Goal: Find specific page/section: Find specific page/section

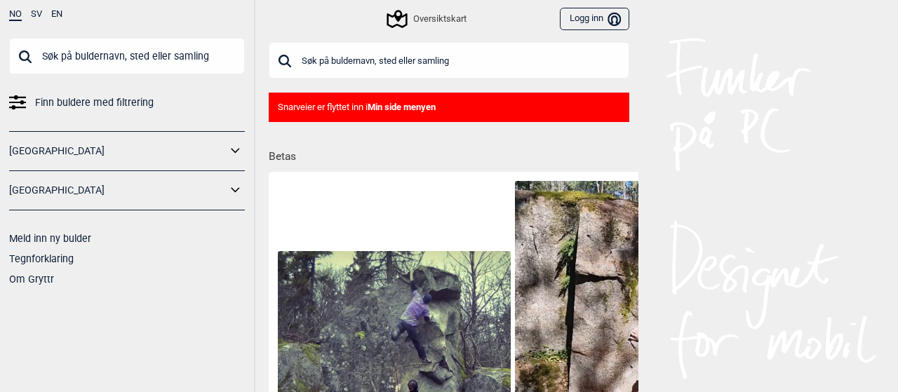
click at [315, 60] on input "text" at bounding box center [449, 60] width 360 height 36
type input "Vestmerket"
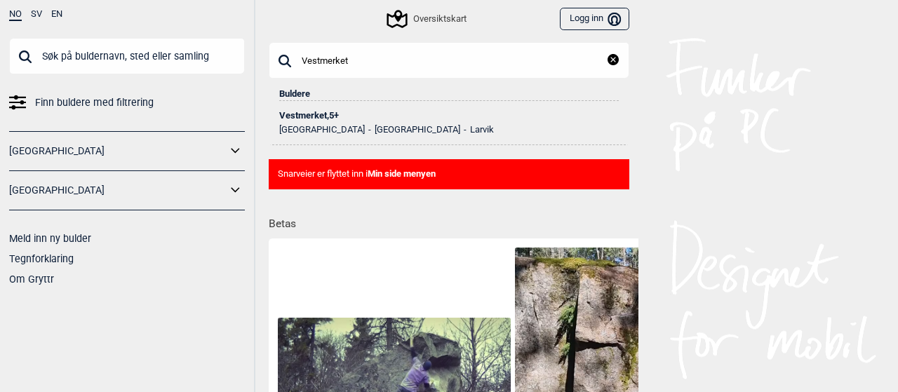
click at [306, 114] on div "Vestmerket , 5+" at bounding box center [448, 116] width 339 height 10
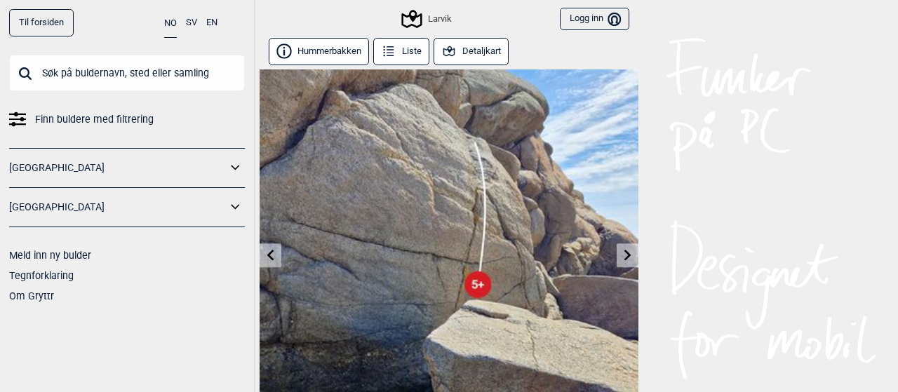
click at [310, 46] on button "Hummerbakken" at bounding box center [319, 51] width 100 height 27
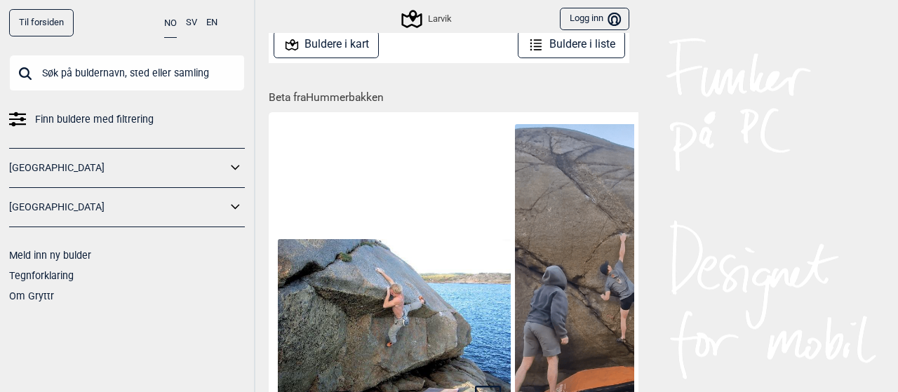
scroll to position [421, 0]
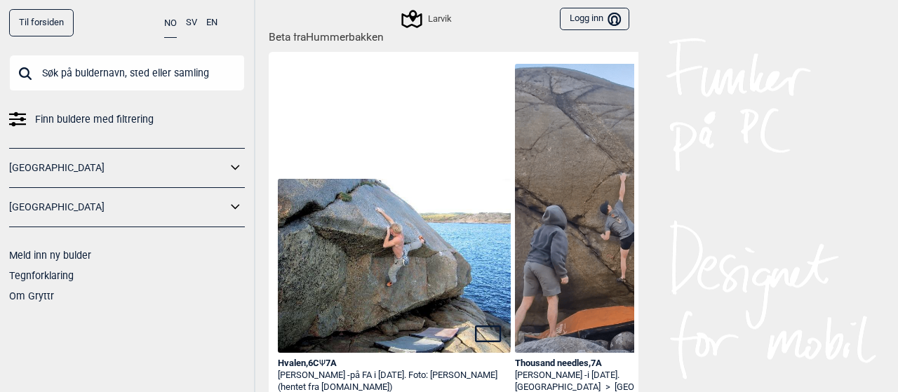
click at [586, 236] on img at bounding box center [631, 208] width 233 height 289
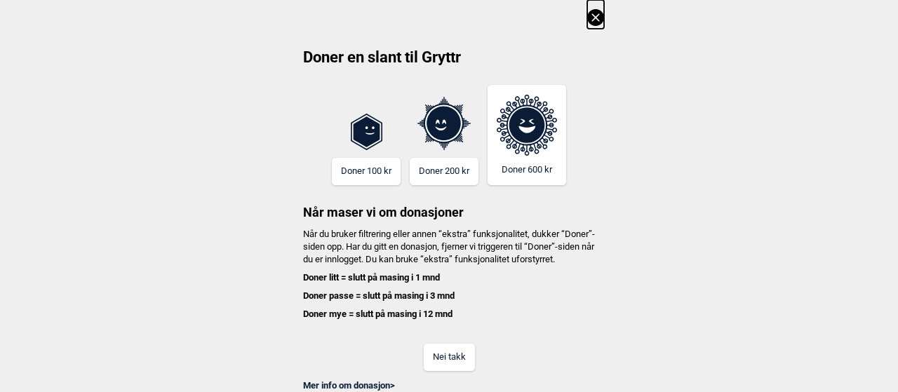
click at [444, 368] on button "Nei takk" at bounding box center [449, 357] width 51 height 27
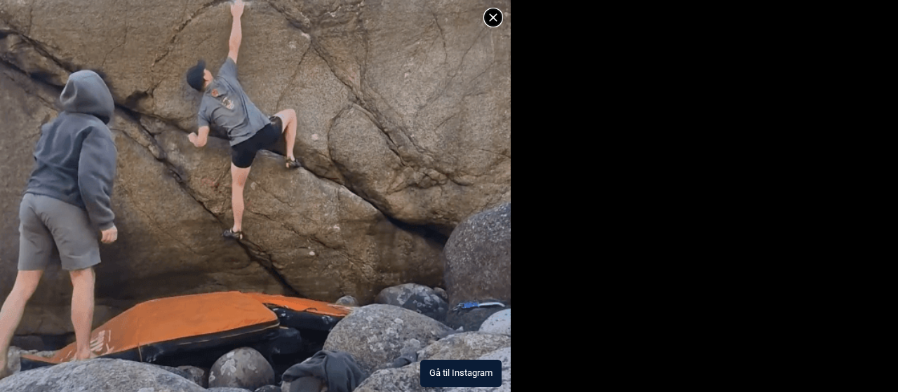
scroll to position [2, 0]
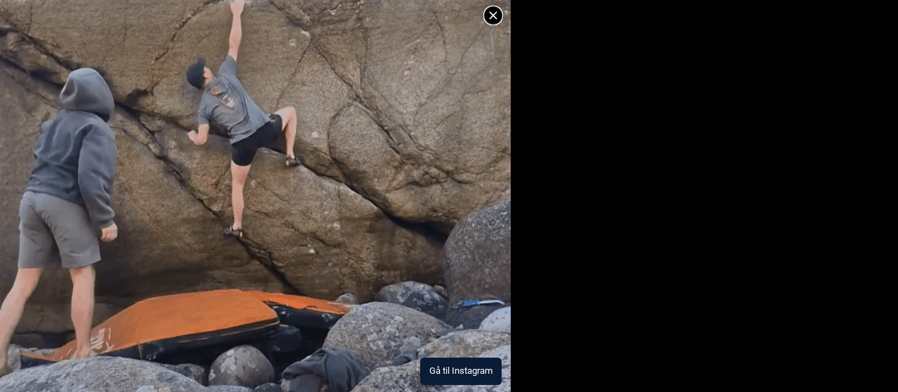
click at [489, 15] on icon at bounding box center [493, 15] width 17 height 17
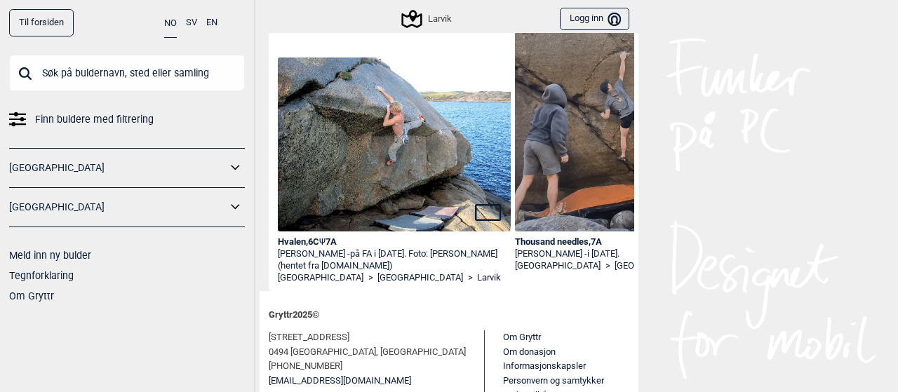
scroll to position [600, 0]
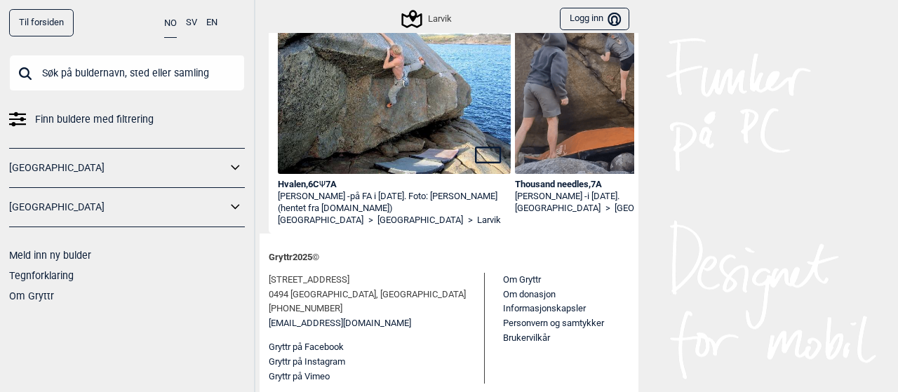
click at [398, 75] on img at bounding box center [394, 87] width 233 height 174
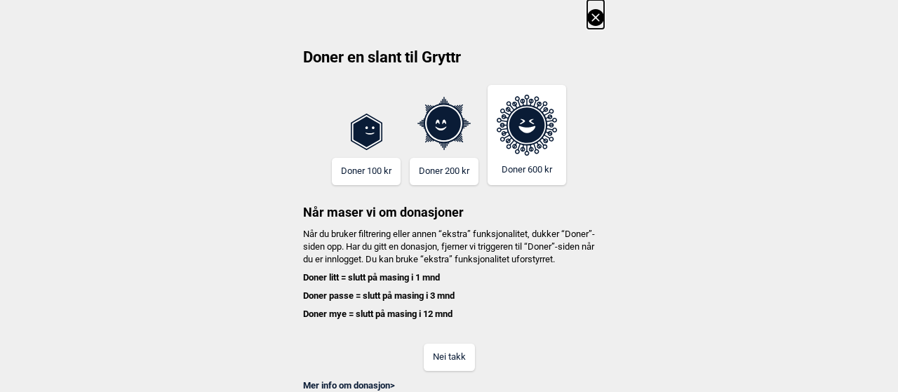
click at [444, 370] on button "Nei takk" at bounding box center [449, 357] width 51 height 27
